Goal: Information Seeking & Learning: Learn about a topic

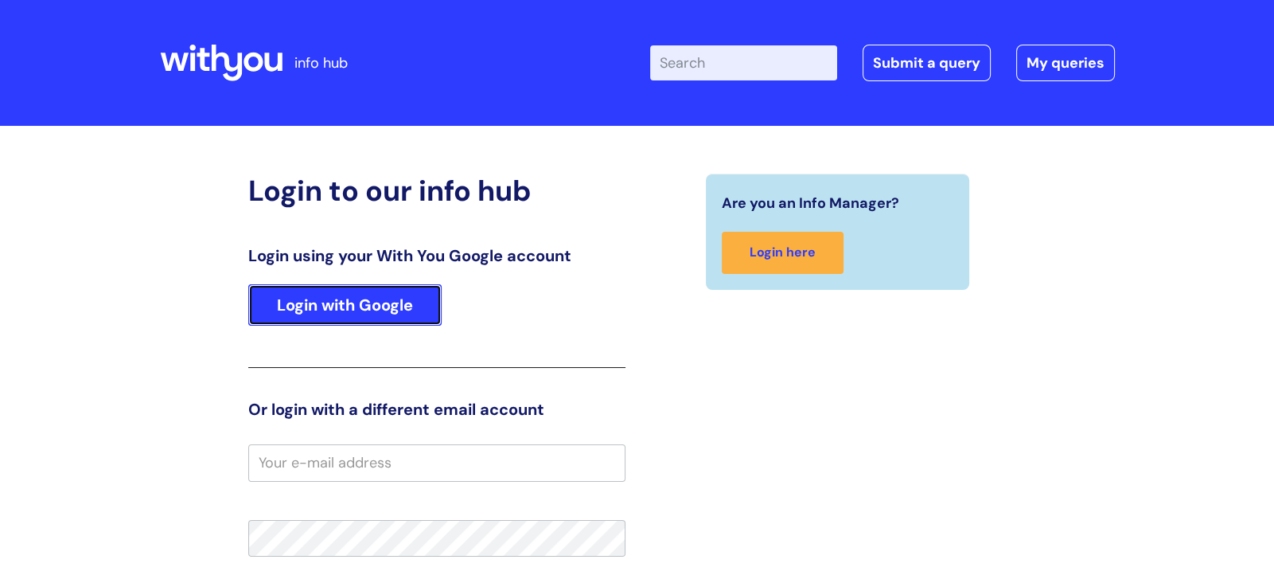
click at [435, 295] on link "Login with Google" at bounding box center [344, 304] width 193 height 41
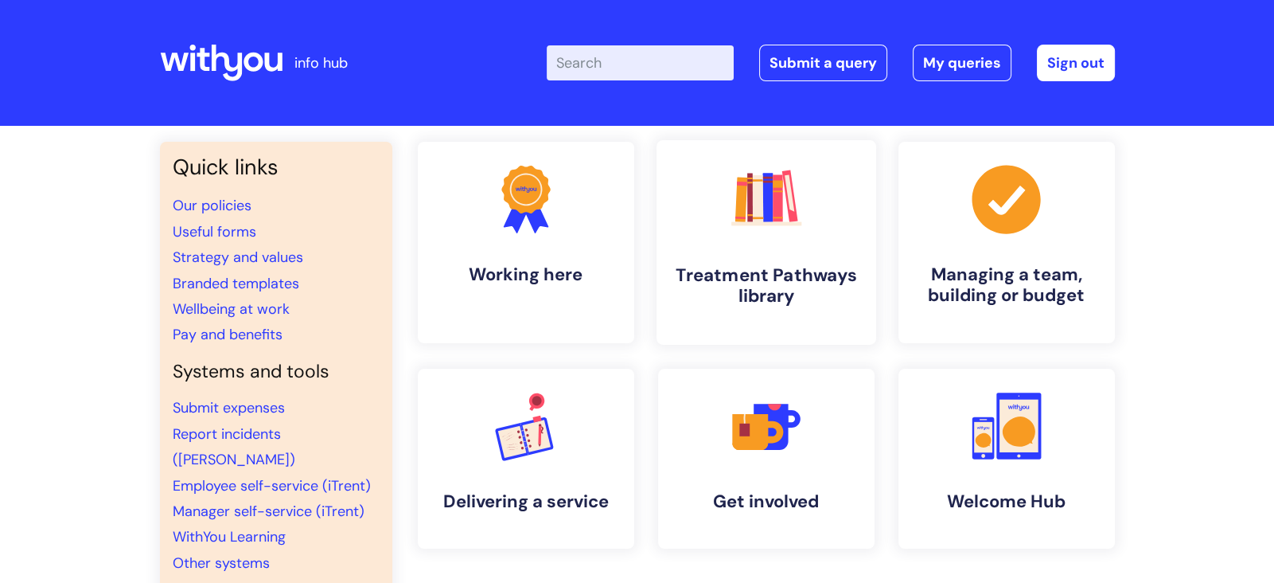
click at [724, 256] on link ".cls-1{fill:#f89b22;}.cls-1,.cls-2,.cls-3,.cls-4,.cls-5,.cls-6,.cls-7{stroke-wi…" at bounding box center [766, 242] width 220 height 205
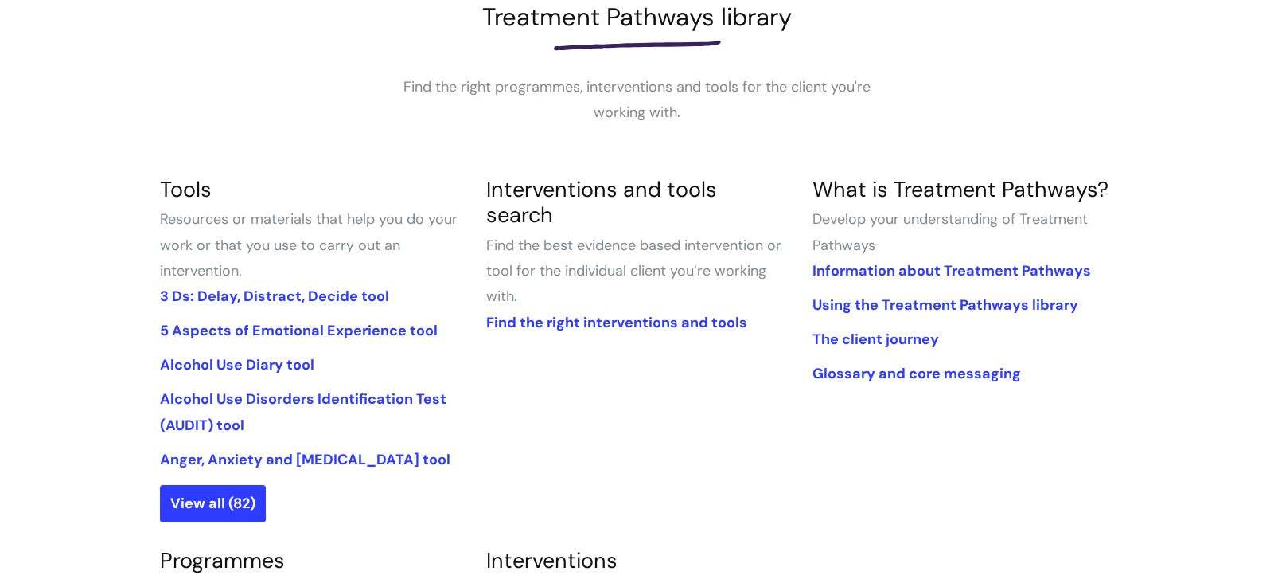
scroll to position [236, 0]
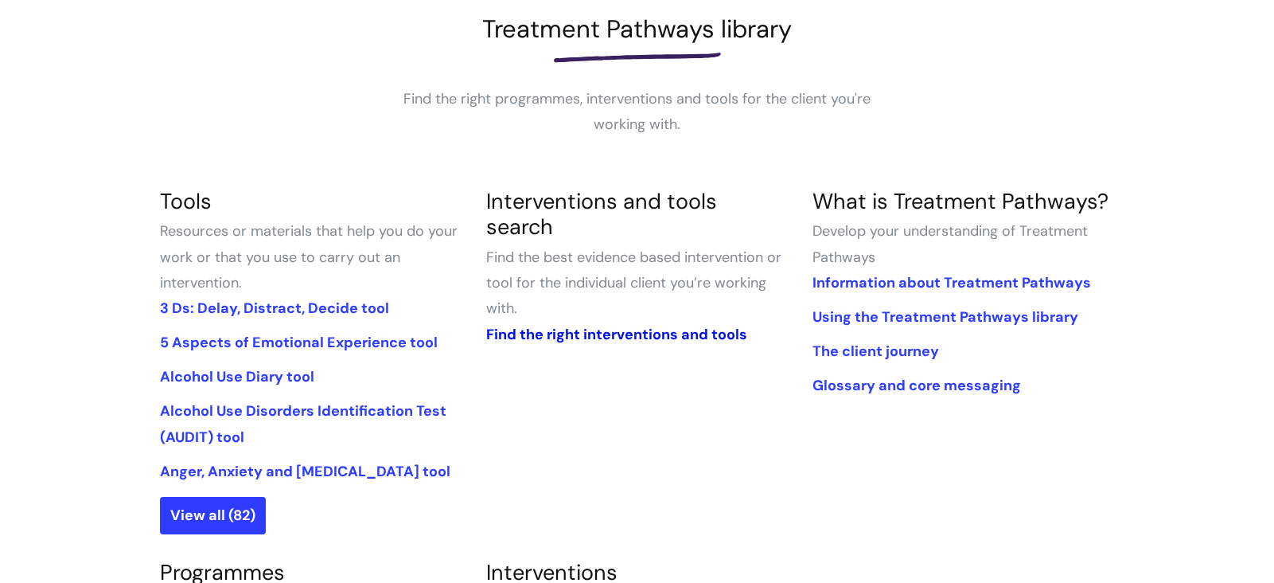
click at [673, 325] on link "Find the right interventions and tools" at bounding box center [616, 334] width 261 height 19
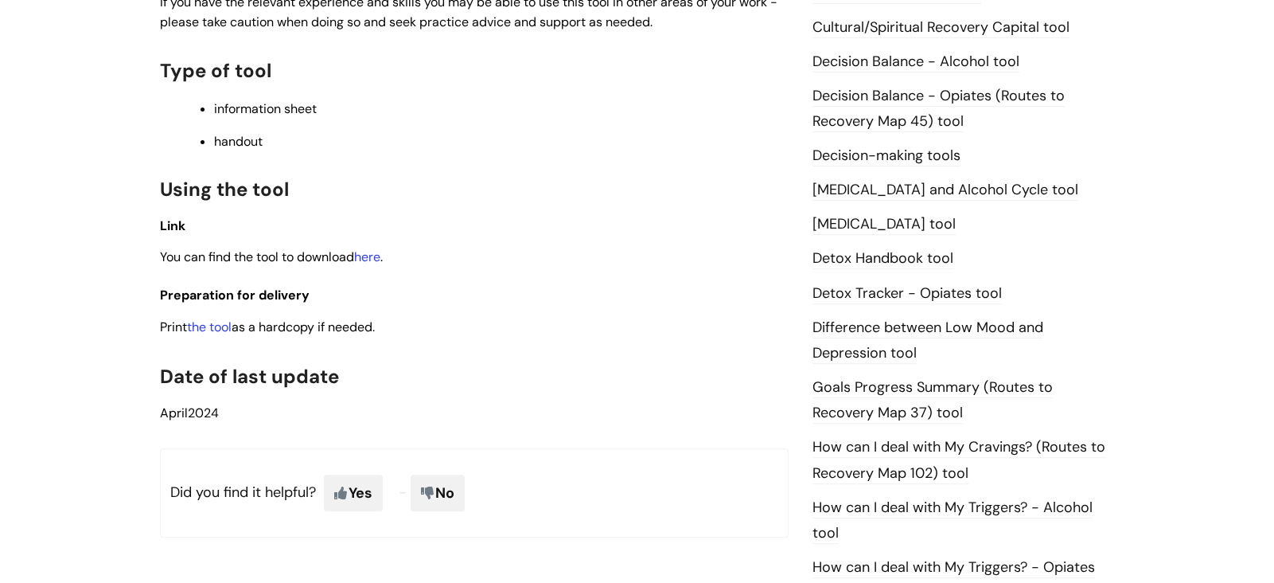
scroll to position [783, 0]
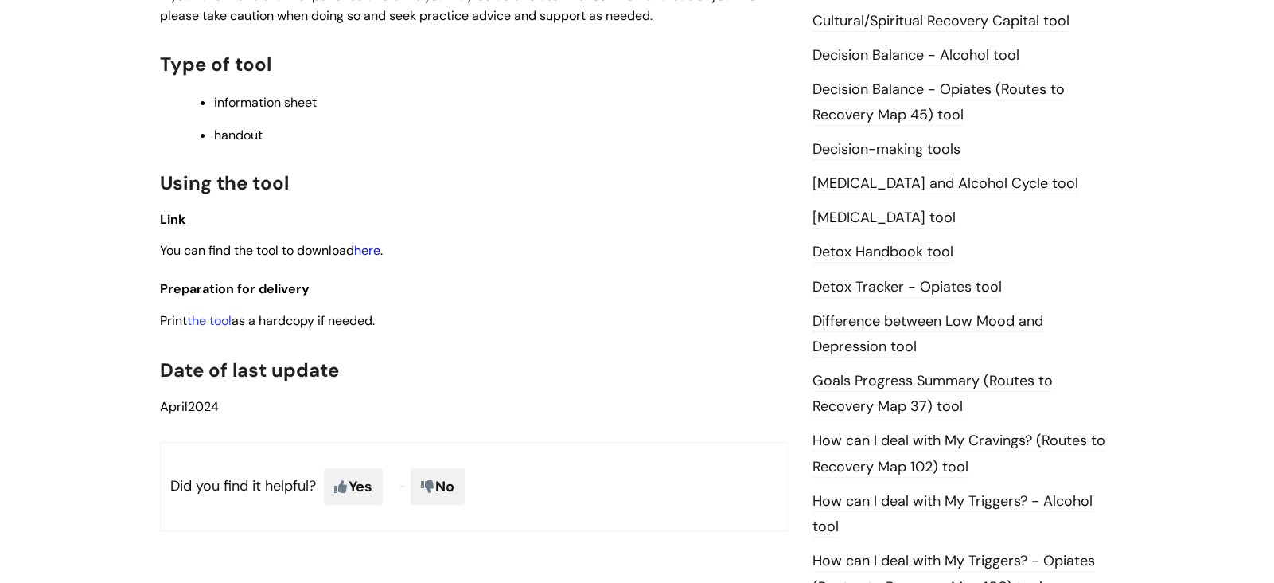
click at [371, 252] on link "here" at bounding box center [367, 250] width 26 height 17
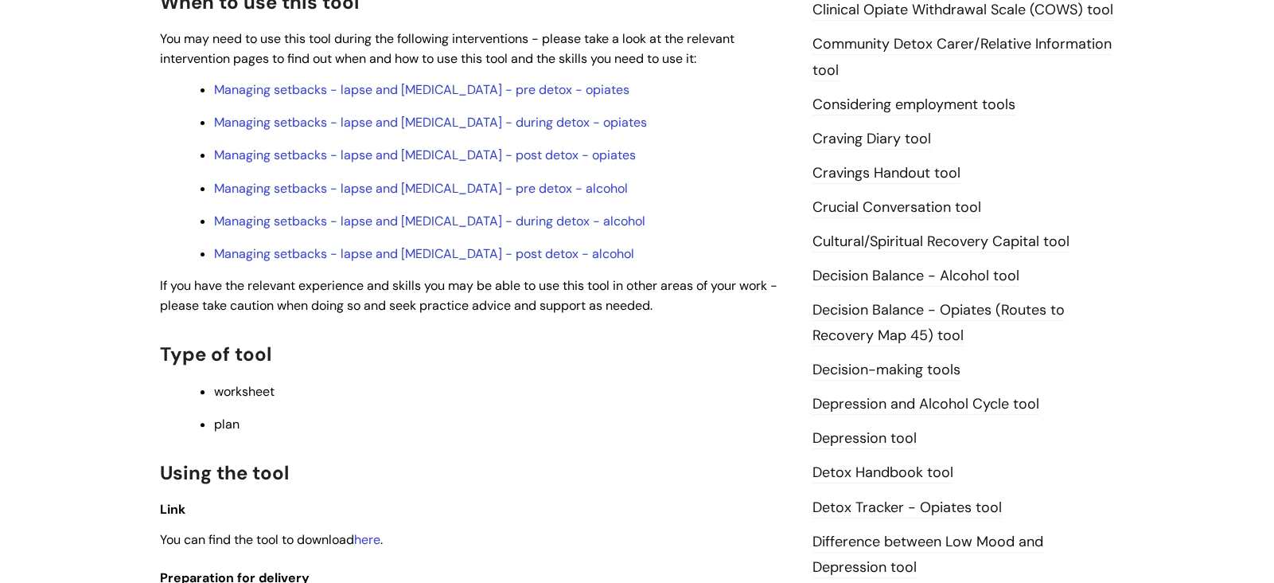
scroll to position [568, 0]
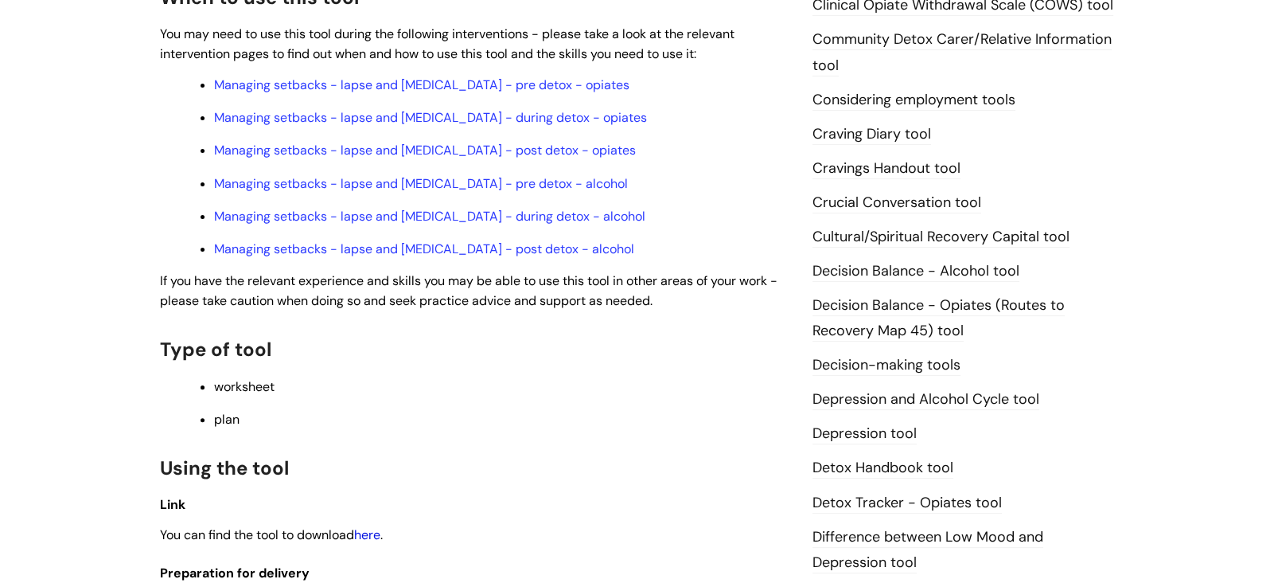
click at [375, 533] on link "here" at bounding box center [367, 534] width 26 height 17
